Goal: Transaction & Acquisition: Purchase product/service

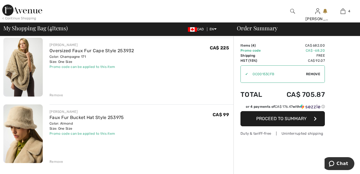
scroll to position [178, 0]
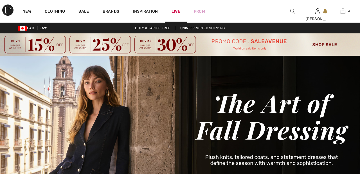
click at [177, 10] on link "Live" at bounding box center [175, 11] width 9 height 6
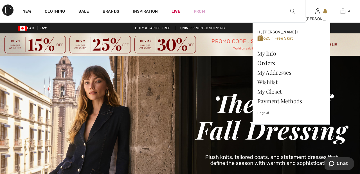
click at [317, 15] on img at bounding box center [317, 11] width 5 height 7
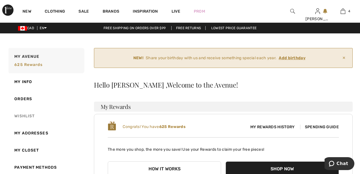
click at [29, 117] on link "Wishlist" at bounding box center [45, 116] width 77 height 17
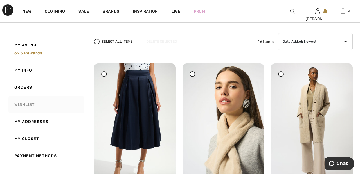
scroll to position [69, 0]
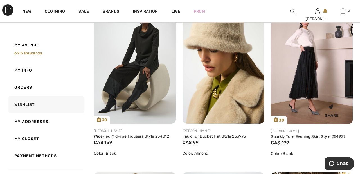
click at [313, 73] on img at bounding box center [312, 63] width 82 height 123
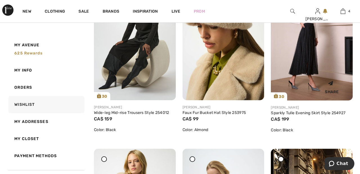
scroll to position [511, 0]
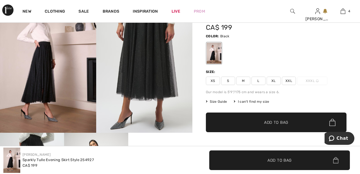
click at [294, 79] on span "XXL" at bounding box center [289, 81] width 14 height 8
click at [285, 126] on span "✔ Added to Bag Add to Bag" at bounding box center [276, 123] width 141 height 20
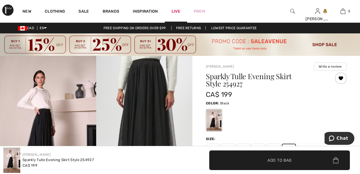
click at [174, 12] on link "Live" at bounding box center [175, 11] width 9 height 6
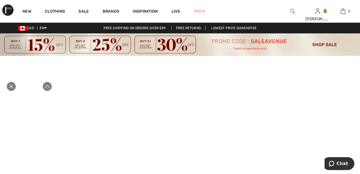
click at [14, 90] on icon "Close live curation" at bounding box center [11, 86] width 7 height 7
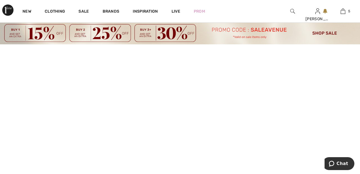
scroll to position [12, 0]
click at [337, 11] on link "5" at bounding box center [342, 11] width 25 height 7
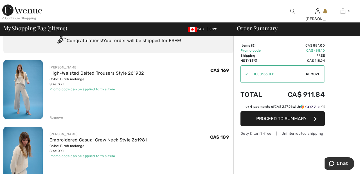
scroll to position [23, 0]
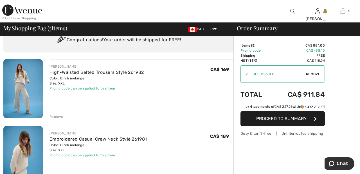
click at [59, 117] on div "Remove" at bounding box center [56, 116] width 14 height 5
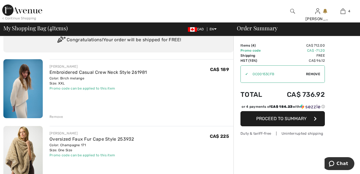
click at [59, 118] on div "Remove" at bounding box center [56, 116] width 14 height 5
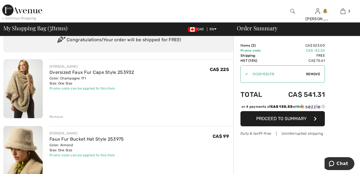
click at [59, 117] on div "Remove" at bounding box center [56, 116] width 14 height 5
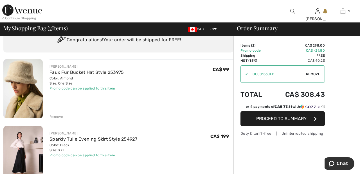
click at [59, 118] on div "Remove" at bounding box center [56, 116] width 14 height 5
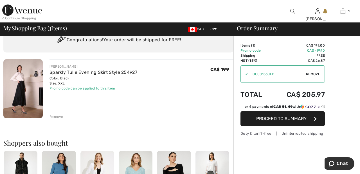
click at [319, 74] on span "Remove" at bounding box center [313, 74] width 14 height 5
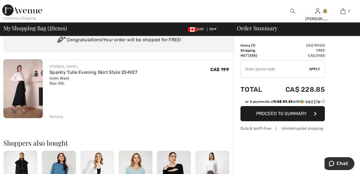
click at [251, 69] on input "TEXT" at bounding box center [275, 69] width 68 height 17
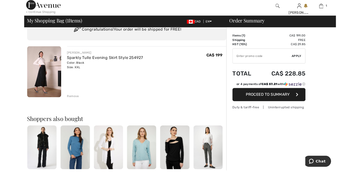
scroll to position [34, 0]
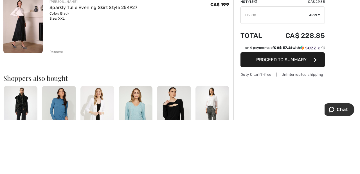
type input "LIVE10"
click at [319, 13] on span "Apply" at bounding box center [314, 15] width 11 height 5
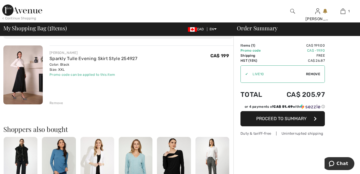
scroll to position [34, 0]
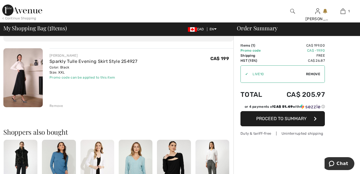
click at [298, 122] on button "Proceed to Summary" at bounding box center [282, 118] width 84 height 15
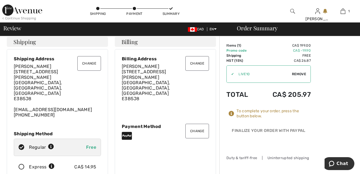
scroll to position [31, 0]
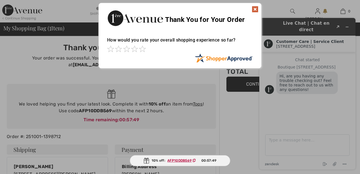
click at [252, 10] on img at bounding box center [255, 9] width 7 height 7
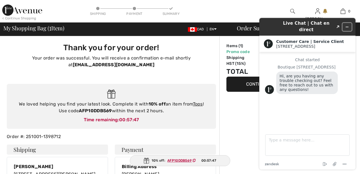
click at [347, 25] on icon "Minimize widget" at bounding box center [347, 27] width 4 height 4
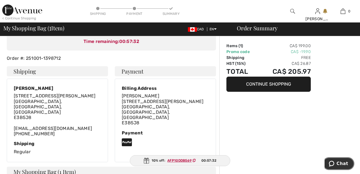
scroll to position [78, 0]
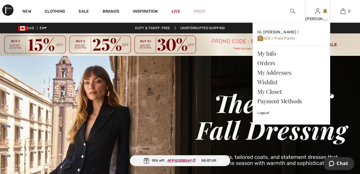
click at [316, 13] on img at bounding box center [317, 11] width 5 height 7
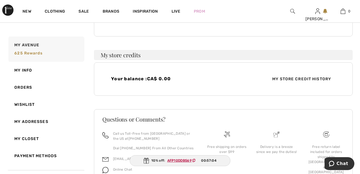
scroll to position [155, 0]
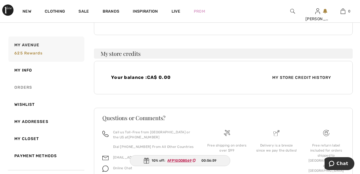
click at [29, 89] on link "Orders" at bounding box center [45, 87] width 77 height 17
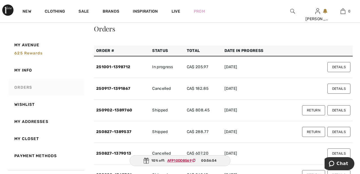
scroll to position [56, 0]
click at [339, 67] on button "Details" at bounding box center [338, 67] width 23 height 10
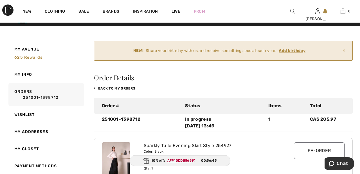
scroll to position [0, 0]
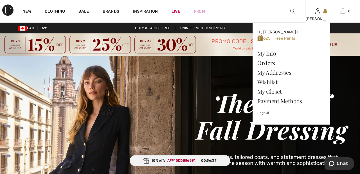
click at [318, 13] on img at bounding box center [317, 11] width 5 height 7
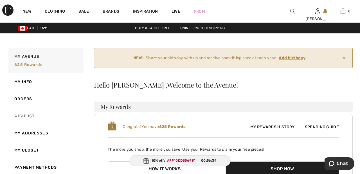
click at [31, 115] on link "Wishlist" at bounding box center [45, 116] width 77 height 17
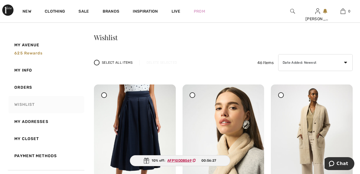
scroll to position [47, 0]
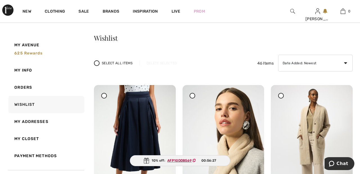
click at [282, 96] on div at bounding box center [281, 96] width 6 height 6
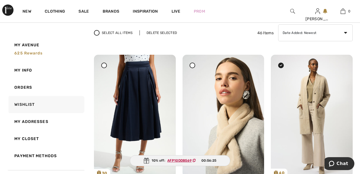
scroll to position [78, 0]
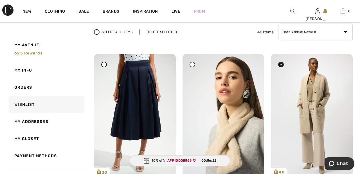
click at [166, 32] on div "Delete Selected" at bounding box center [161, 32] width 44 height 5
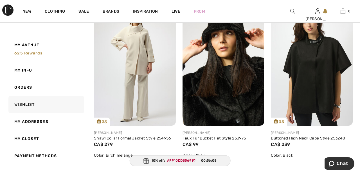
scroll to position [830, 0]
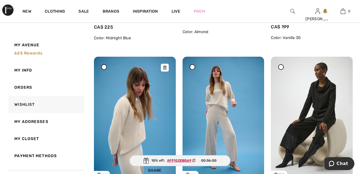
click at [134, 123] on img at bounding box center [135, 118] width 82 height 123
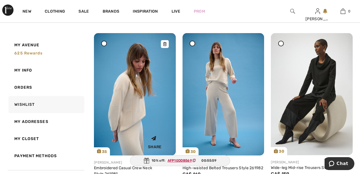
scroll to position [279, 0]
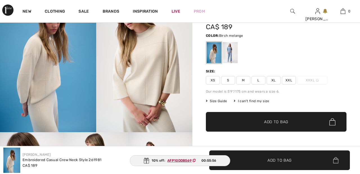
scroll to position [68, 0]
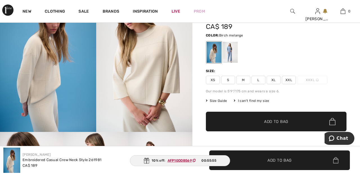
click at [292, 80] on span "XXL" at bounding box center [289, 80] width 14 height 8
click at [294, 126] on span "✔ Added to Bag Add to Bag" at bounding box center [276, 122] width 141 height 20
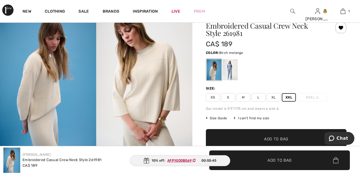
click at [341, 63] on div at bounding box center [276, 69] width 141 height 23
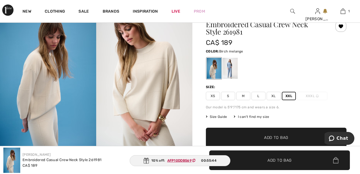
scroll to position [58, 0]
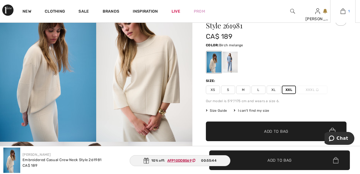
click at [345, 11] on link "1" at bounding box center [342, 11] width 25 height 7
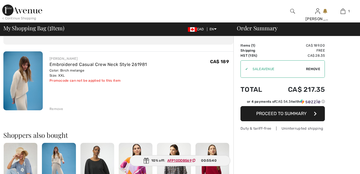
scroll to position [34, 0]
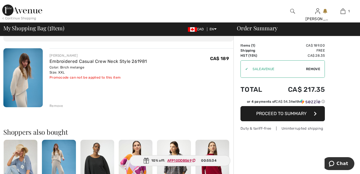
click at [317, 69] on span "Remove" at bounding box center [313, 69] width 14 height 5
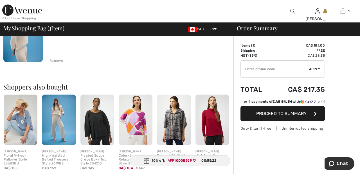
scroll to position [77, 0]
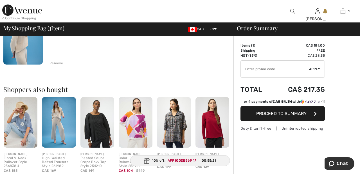
click at [250, 70] on input "TEXT" at bounding box center [275, 69] width 68 height 17
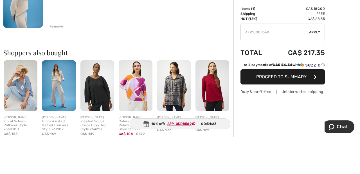
type input "AFP10DDB569"
click at [313, 70] on span "Apply" at bounding box center [314, 69] width 11 height 5
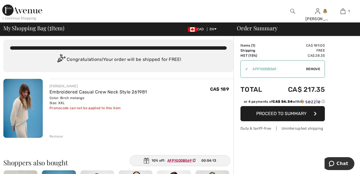
scroll to position [0, 0]
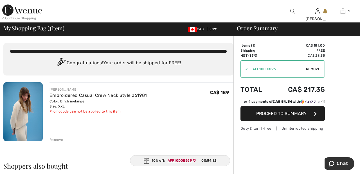
click at [314, 67] on span "Remove" at bounding box center [313, 69] width 14 height 5
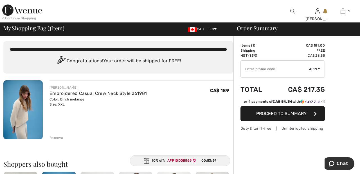
scroll to position [3, 0]
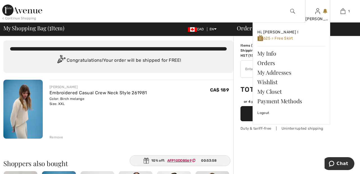
click at [317, 13] on img at bounding box center [317, 11] width 5 height 7
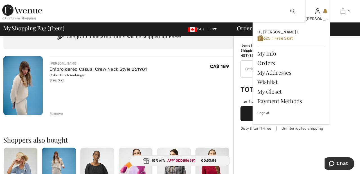
scroll to position [30, 0]
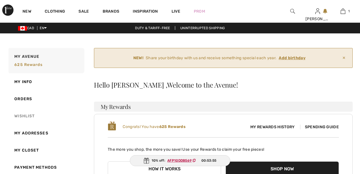
click at [34, 116] on link "Wishlist" at bounding box center [45, 116] width 77 height 17
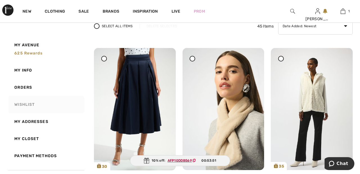
scroll to position [84, 0]
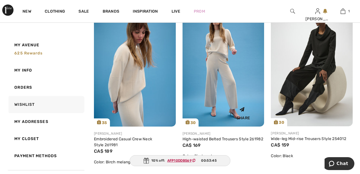
click at [231, 81] on img at bounding box center [223, 65] width 82 height 123
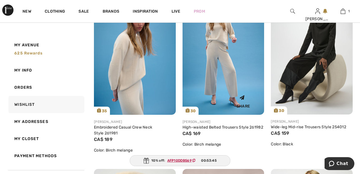
scroll to position [332, 0]
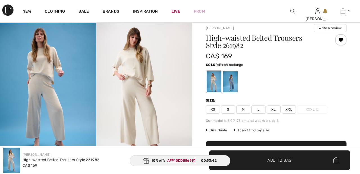
click at [291, 109] on span "XXL" at bounding box center [289, 109] width 14 height 8
click at [290, 160] on span "Add to Bag" at bounding box center [279, 160] width 24 height 6
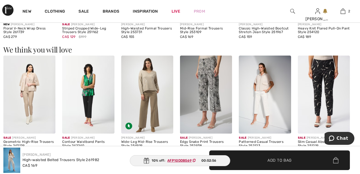
scroll to position [613, 0]
click at [341, 8] on img at bounding box center [342, 11] width 5 height 7
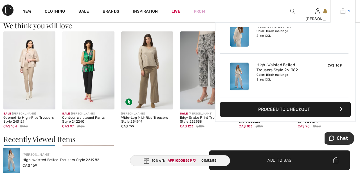
scroll to position [640, 0]
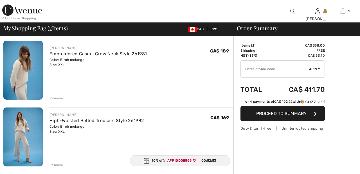
scroll to position [43, 0]
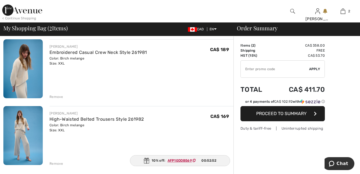
click at [293, 68] on input "TEXT" at bounding box center [275, 69] width 68 height 17
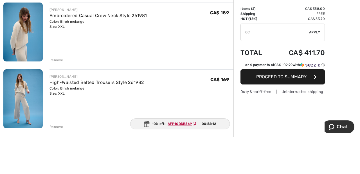
type input "O"
type input "M"
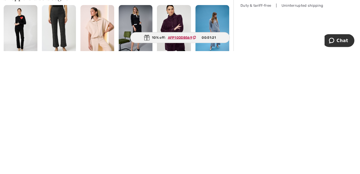
scroll to position [113, 0]
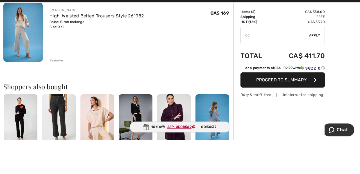
type input "O"
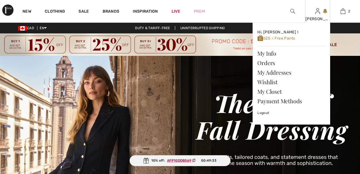
click at [315, 19] on div "[PERSON_NAME]" at bounding box center [317, 19] width 25 height 6
click at [271, 84] on link "Wishlist" at bounding box center [291, 82] width 68 height 10
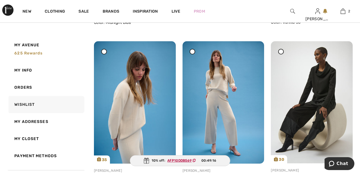
scroll to position [271, 0]
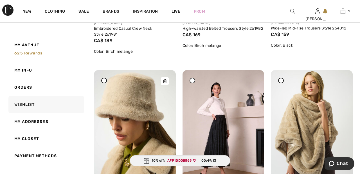
click at [142, 106] on img at bounding box center [135, 131] width 82 height 122
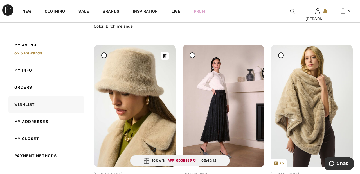
scroll to position [442, 0]
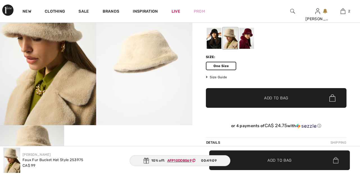
scroll to position [80, 0]
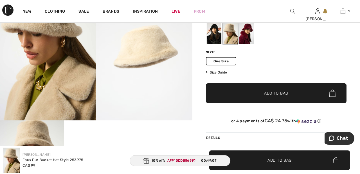
click at [274, 94] on span "Add to Bag" at bounding box center [276, 93] width 24 height 6
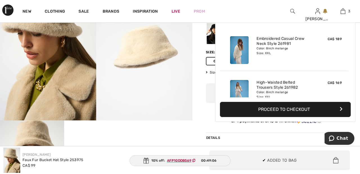
scroll to position [61, 0]
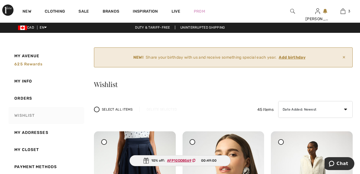
click at [43, 119] on link "Wishlist" at bounding box center [45, 115] width 77 height 17
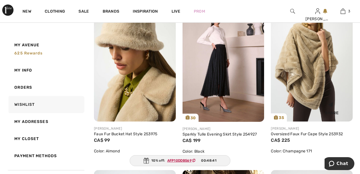
click at [310, 66] on img at bounding box center [312, 60] width 82 height 122
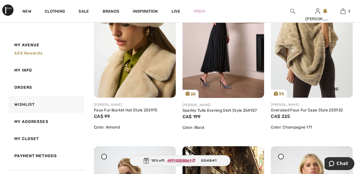
scroll to position [513, 0]
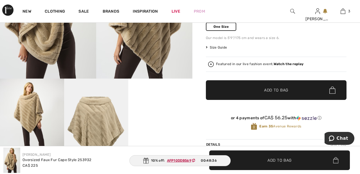
scroll to position [122, 0]
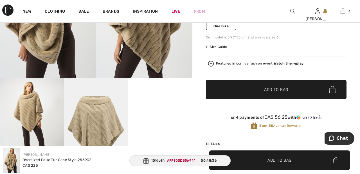
click at [289, 93] on span "✔ Added to Bag Add to Bag" at bounding box center [276, 90] width 141 height 20
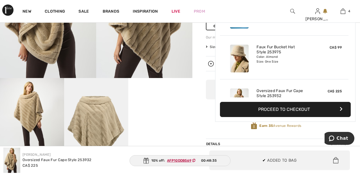
scroll to position [105, 0]
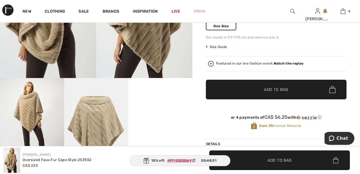
click at [294, 64] on strong "Watch the replay" at bounding box center [288, 64] width 30 height 4
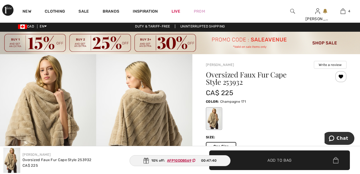
scroll to position [0, 0]
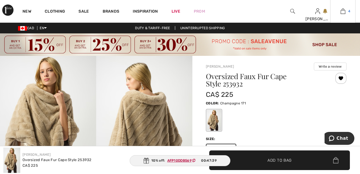
click at [346, 13] on link "4" at bounding box center [342, 11] width 25 height 7
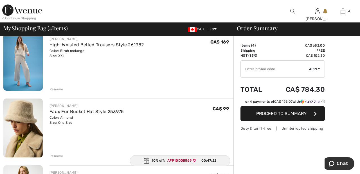
scroll to position [117, 0]
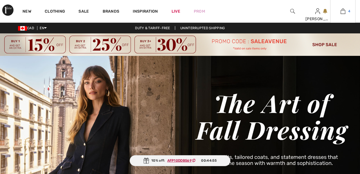
click at [346, 12] on link "4" at bounding box center [342, 11] width 25 height 7
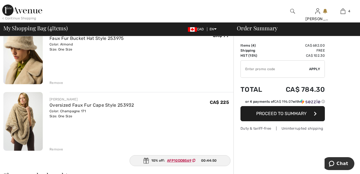
scroll to position [195, 0]
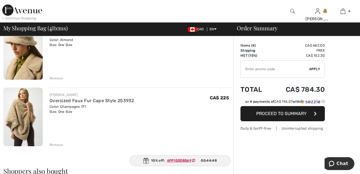
click at [246, 69] on input "TEXT" at bounding box center [275, 69] width 68 height 17
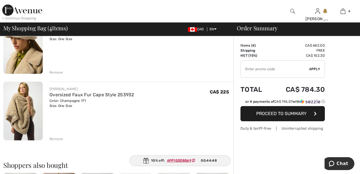
scroll to position [206, 0]
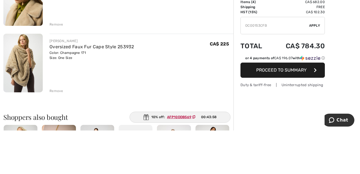
type input "OC00153CFB"
click at [348, 78] on div "Order Summary Details Items ( 4 ) CA$ 682.00 Promo code CA$ 0.00 Shipping Free …" at bounding box center [296, 99] width 126 height 536
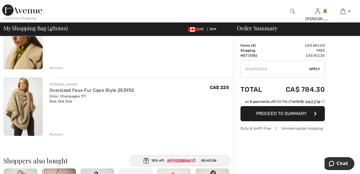
click at [316, 72] on div "✔ Apply Remove" at bounding box center [282, 68] width 84 height 17
click at [315, 70] on span "Apply" at bounding box center [314, 69] width 11 height 5
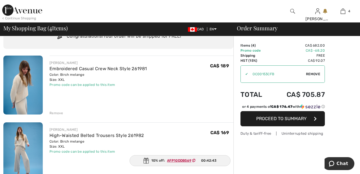
scroll to position [0, 0]
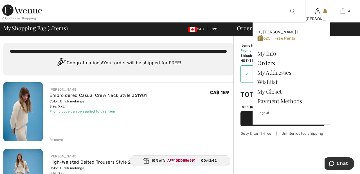
click at [316, 14] on img at bounding box center [317, 11] width 5 height 7
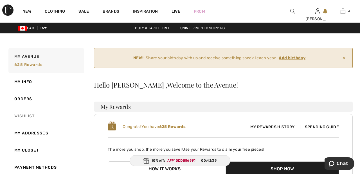
click at [34, 117] on link "Wishlist" at bounding box center [45, 116] width 77 height 17
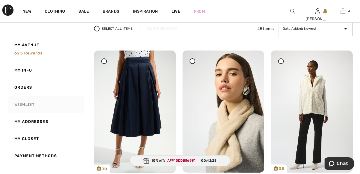
scroll to position [80, 0]
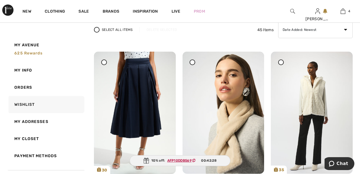
click at [281, 62] on icon at bounding box center [281, 62] width 2 height 2
click at [171, 30] on div "Delete Selected" at bounding box center [161, 29] width 44 height 5
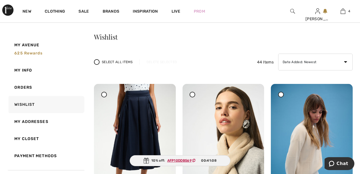
scroll to position [51, 0]
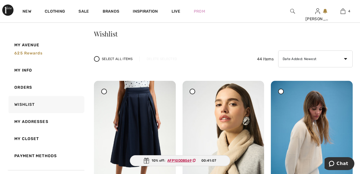
click at [107, 91] on span at bounding box center [103, 91] width 7 height 7
click at [169, 58] on div "Delete Selected" at bounding box center [161, 58] width 44 height 5
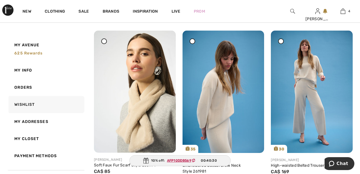
scroll to position [101, 0]
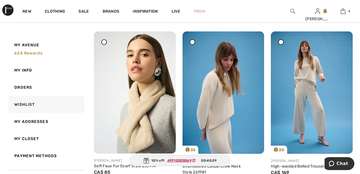
click at [103, 41] on icon at bounding box center [104, 42] width 2 height 2
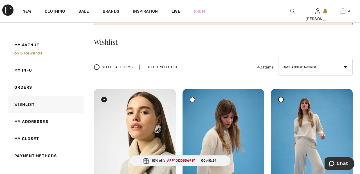
scroll to position [42, 0]
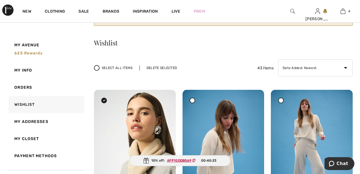
click at [162, 69] on div "Delete Selected" at bounding box center [161, 67] width 44 height 5
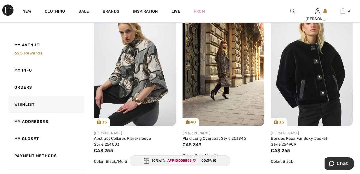
scroll to position [0, 0]
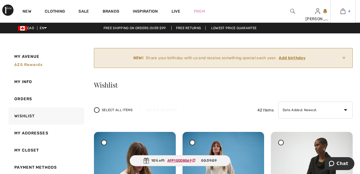
click at [346, 10] on link "4" at bounding box center [342, 11] width 25 height 7
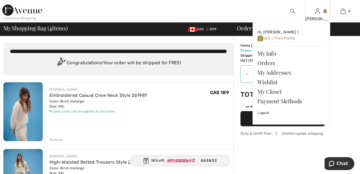
click at [317, 13] on img at bounding box center [317, 11] width 5 height 7
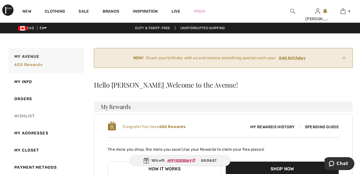
click at [31, 116] on link "Wishlist" at bounding box center [45, 116] width 77 height 17
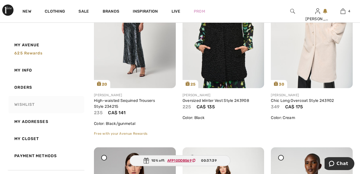
scroll to position [1920, 0]
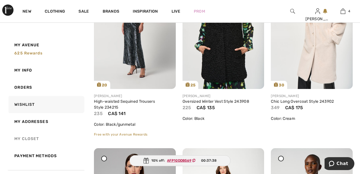
click at [34, 139] on link "My Closet" at bounding box center [45, 138] width 77 height 17
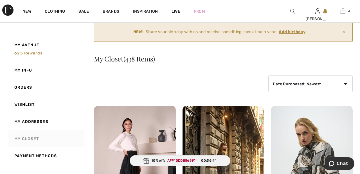
scroll to position [0, 0]
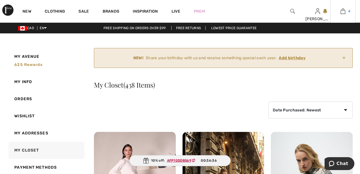
click at [343, 13] on img at bounding box center [342, 11] width 5 height 7
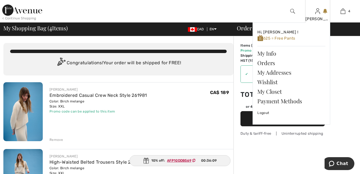
click at [317, 13] on img at bounding box center [317, 11] width 5 height 7
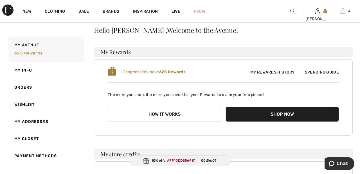
scroll to position [55, 0]
click at [30, 107] on link "Wishlist" at bounding box center [45, 104] width 77 height 17
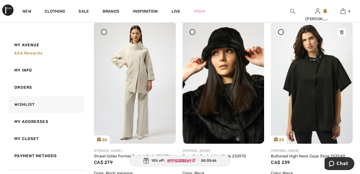
click at [311, 90] on img at bounding box center [312, 82] width 82 height 122
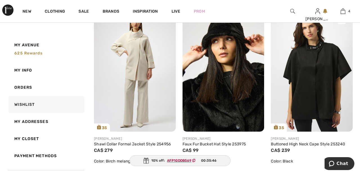
scroll to position [662, 0]
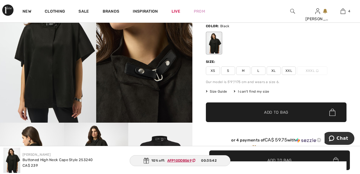
click at [293, 66] on div "Size: XS S M L XL XXL XXXL" at bounding box center [276, 67] width 141 height 16
click at [289, 71] on span "XXL" at bounding box center [289, 71] width 14 height 8
click at [281, 112] on span "Add to Bag" at bounding box center [276, 113] width 24 height 6
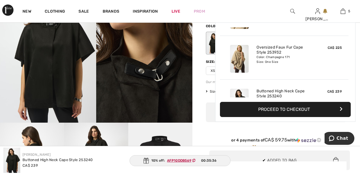
scroll to position [149, 0]
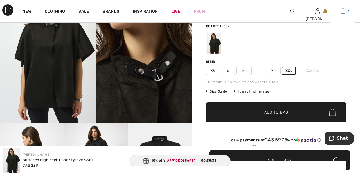
click at [342, 14] on img at bounding box center [342, 11] width 5 height 7
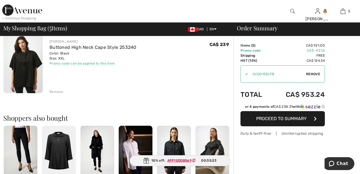
scroll to position [316, 0]
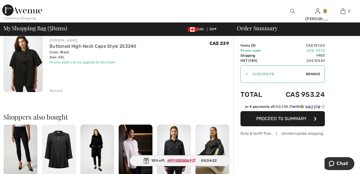
click at [64, 89] on div "Remove" at bounding box center [141, 90] width 184 height 6
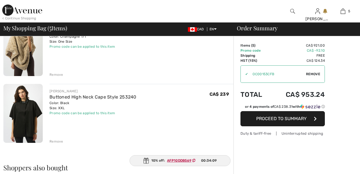
scroll to position [0, 0]
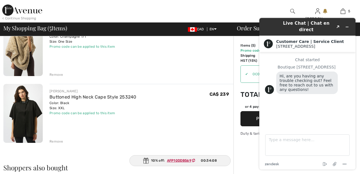
click at [58, 143] on div "Remove" at bounding box center [56, 141] width 14 height 5
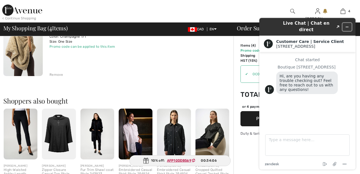
click at [348, 23] on button "Minimize widget" at bounding box center [346, 27] width 9 height 8
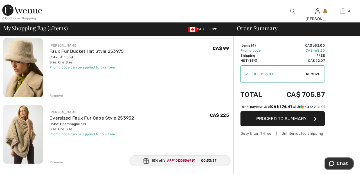
scroll to position [178, 0]
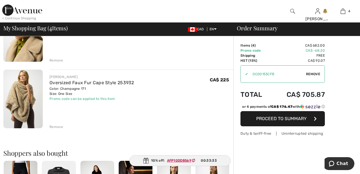
click at [287, 118] on span "Proceed to Summary" at bounding box center [281, 118] width 50 height 5
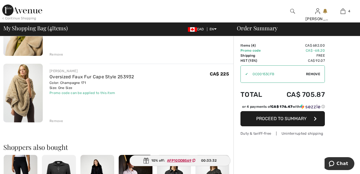
scroll to position [240, 0]
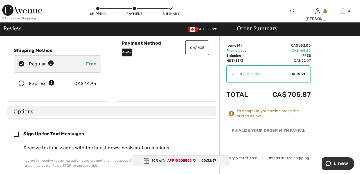
scroll to position [91, 0]
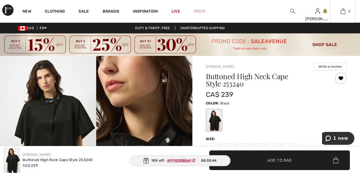
click at [345, 10] on link "4" at bounding box center [342, 11] width 25 height 7
